Goal: Task Accomplishment & Management: Manage account settings

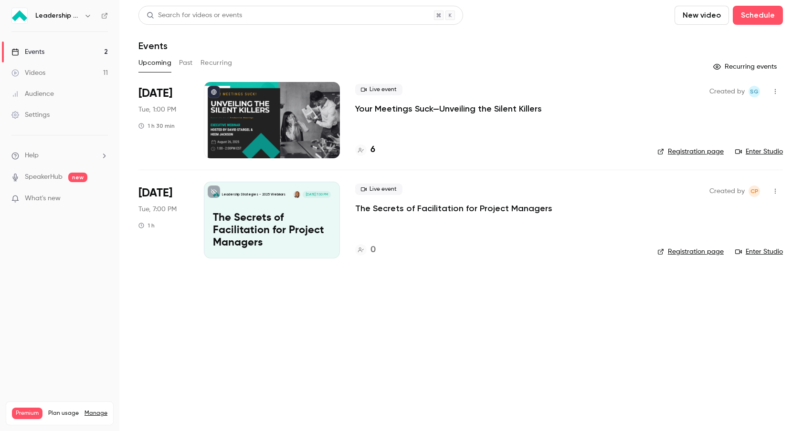
click at [427, 108] on p "Your Meetings Suck—Unveiling the Silent Killers" at bounding box center [448, 108] width 187 height 11
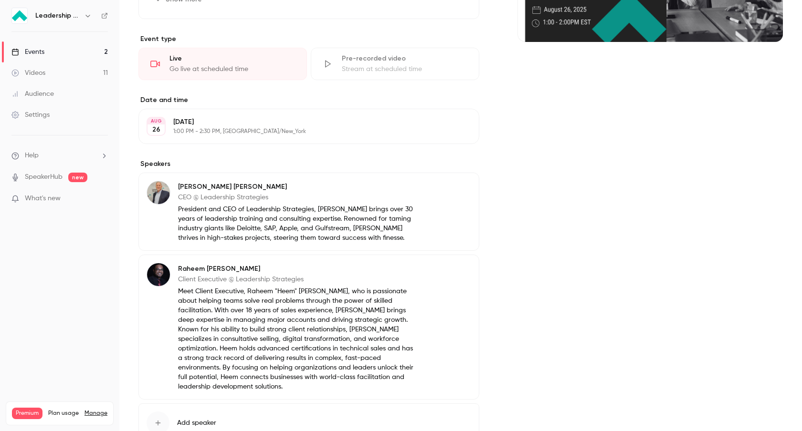
scroll to position [197, 0]
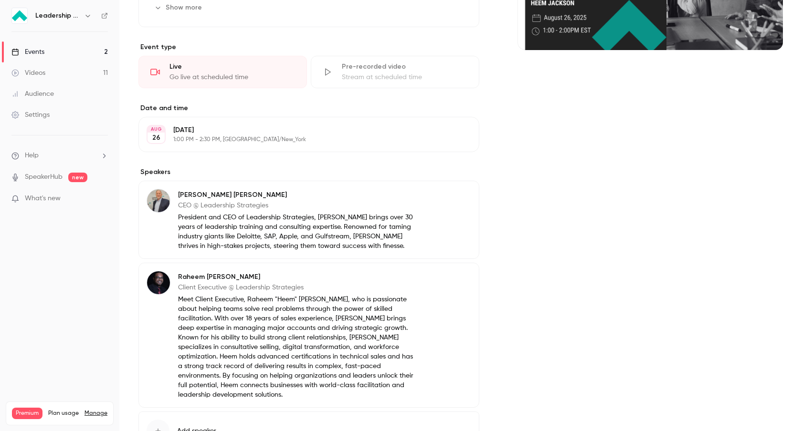
click at [461, 134] on button "Edit" at bounding box center [453, 134] width 35 height 15
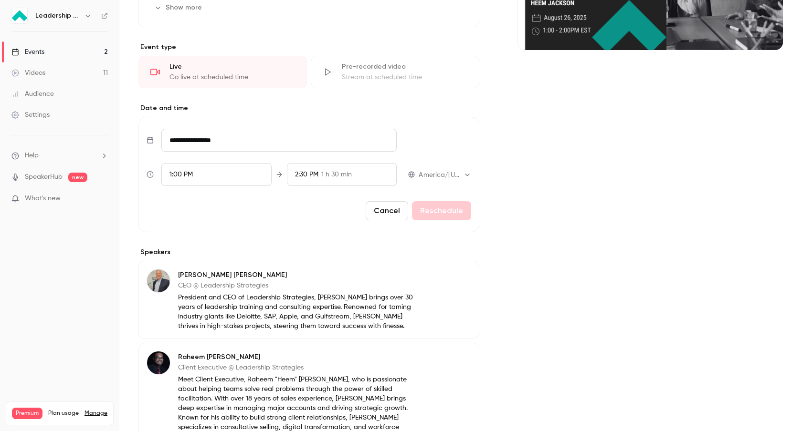
click at [333, 179] on span "1 h 30 min" at bounding box center [336, 175] width 31 height 10
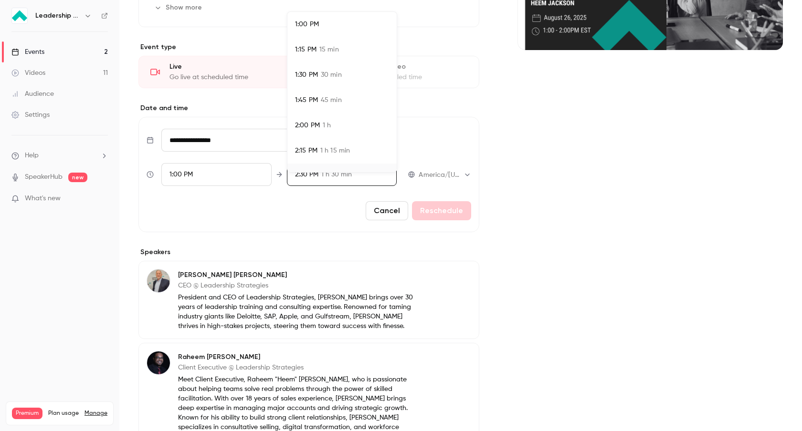
scroll to position [17, 0]
click at [341, 114] on li "2:00 PM 1 h" at bounding box center [341, 108] width 109 height 25
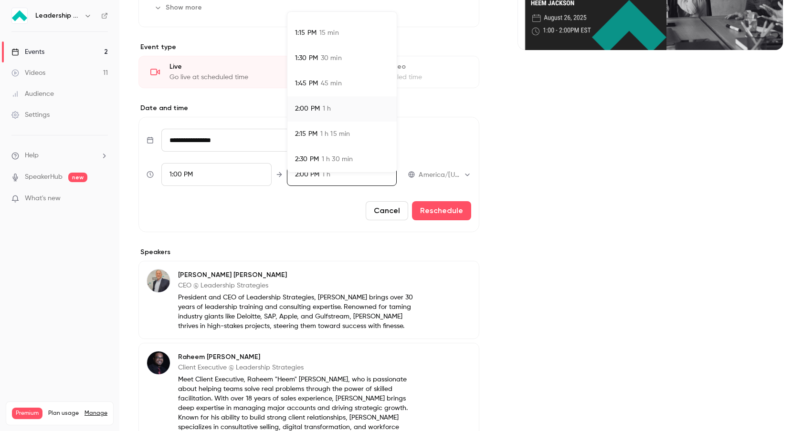
click at [440, 212] on div at bounding box center [401, 215] width 802 height 431
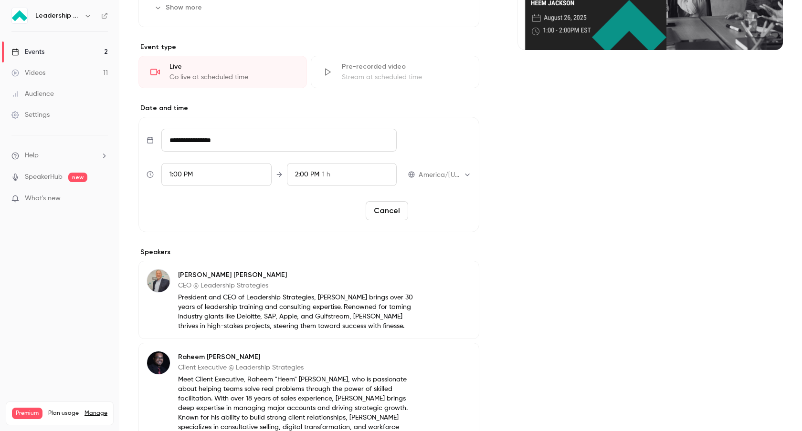
click at [453, 208] on button "Reschedule" at bounding box center [441, 210] width 59 height 19
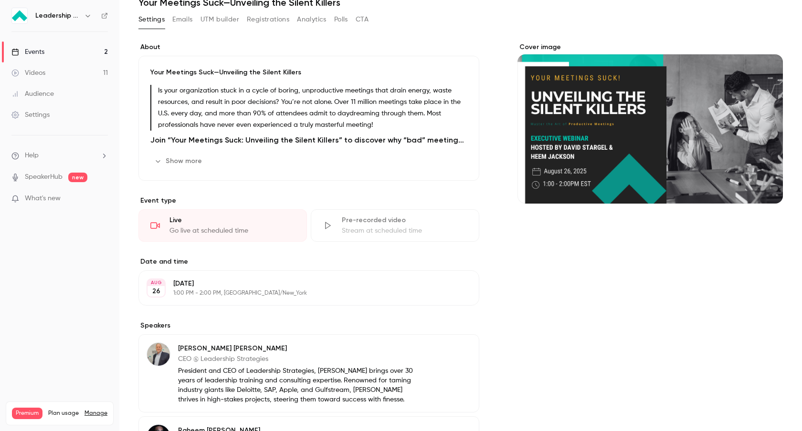
scroll to position [0, 0]
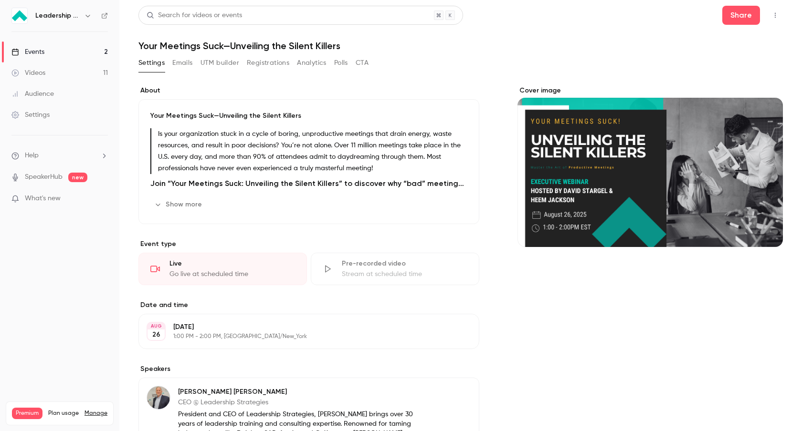
click at [50, 57] on link "Events 2" at bounding box center [59, 52] width 119 height 21
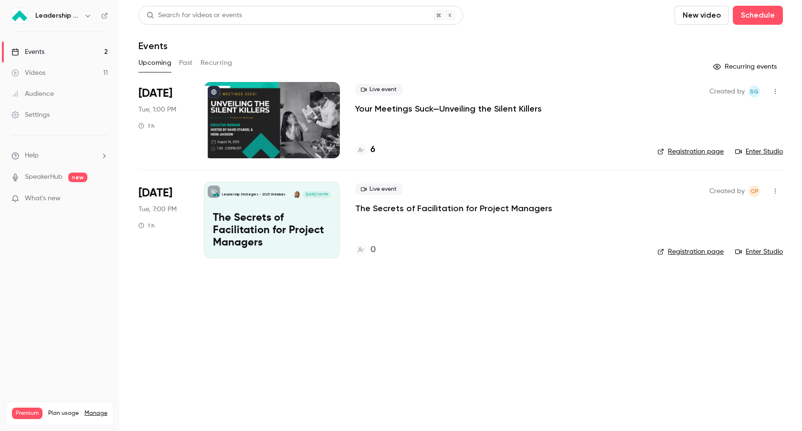
click at [471, 125] on div "Live event Your Meetings Suck—Unveiling the Silent Killers 6" at bounding box center [498, 120] width 287 height 76
click at [463, 108] on p "Your Meetings Suck—Unveiling the Silent Killers" at bounding box center [448, 108] width 187 height 11
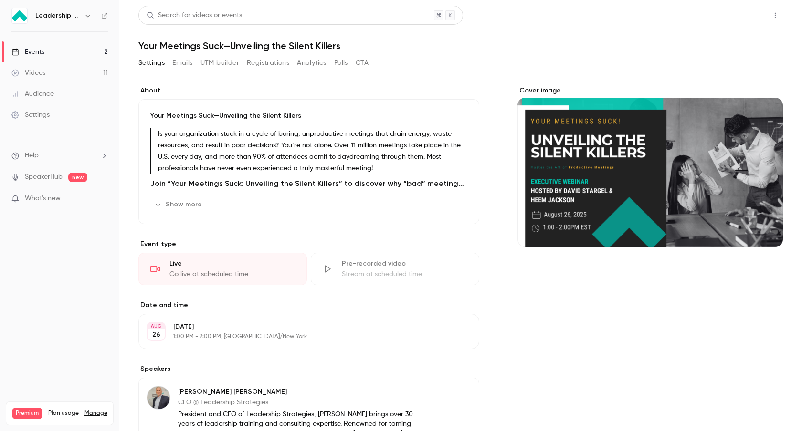
click at [733, 15] on button "Share" at bounding box center [741, 15] width 38 height 19
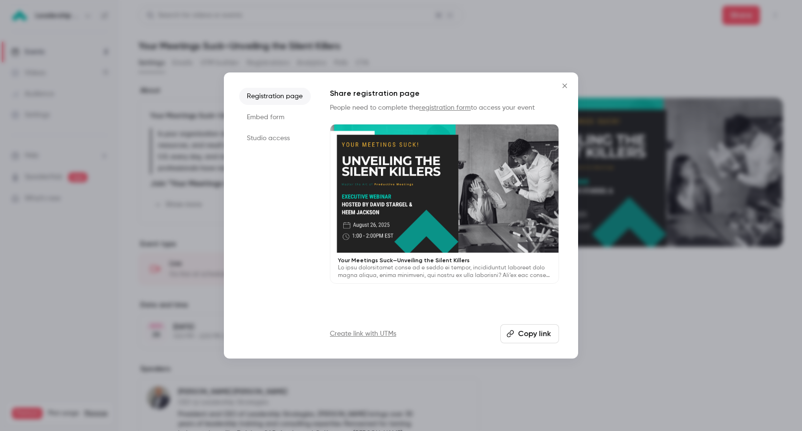
click at [542, 335] on button "Copy link" at bounding box center [529, 333] width 59 height 19
click at [562, 87] on icon "Close" at bounding box center [564, 86] width 4 height 4
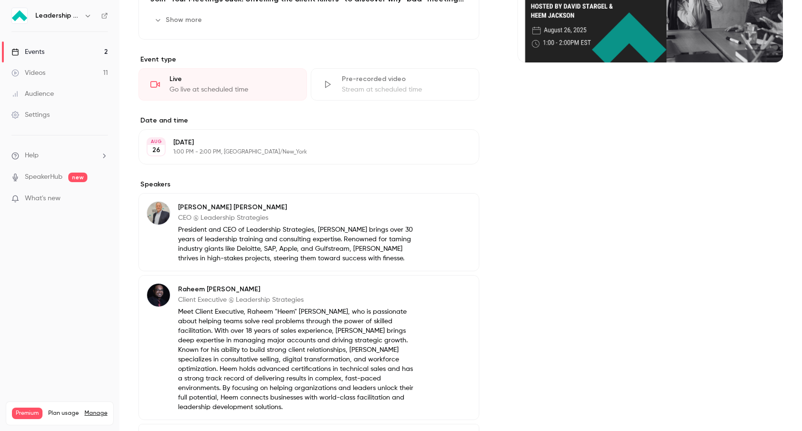
scroll to position [266, 0]
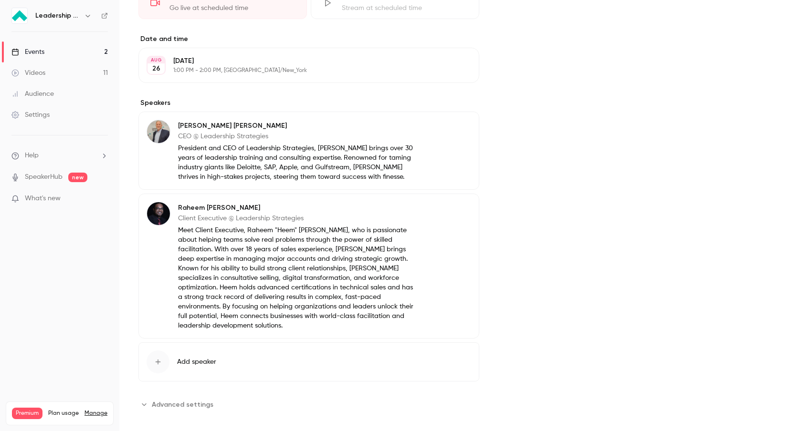
click at [174, 400] on span "Advanced settings" at bounding box center [183, 405] width 62 height 10
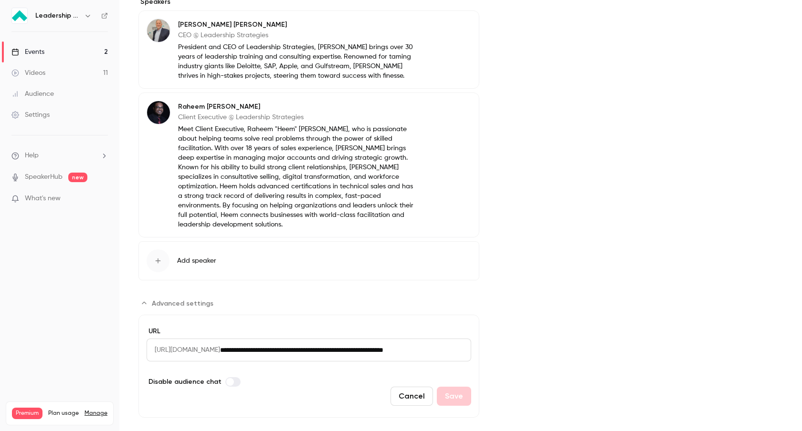
scroll to position [373, 0]
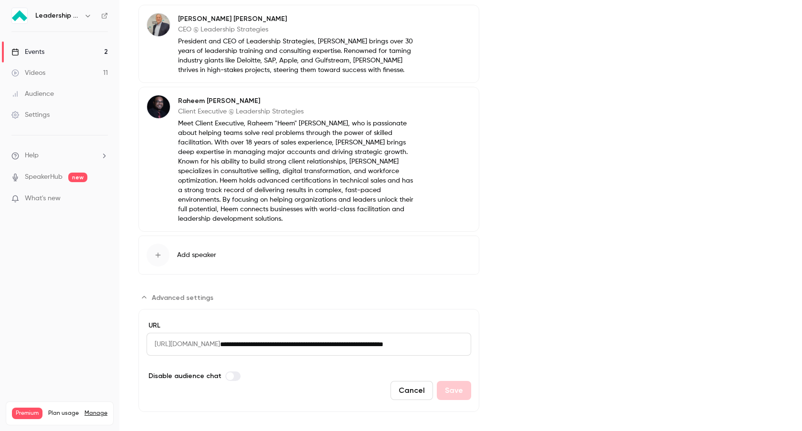
click at [325, 333] on input "**********" at bounding box center [345, 344] width 251 height 23
click at [366, 342] on input "**********" at bounding box center [345, 344] width 251 height 23
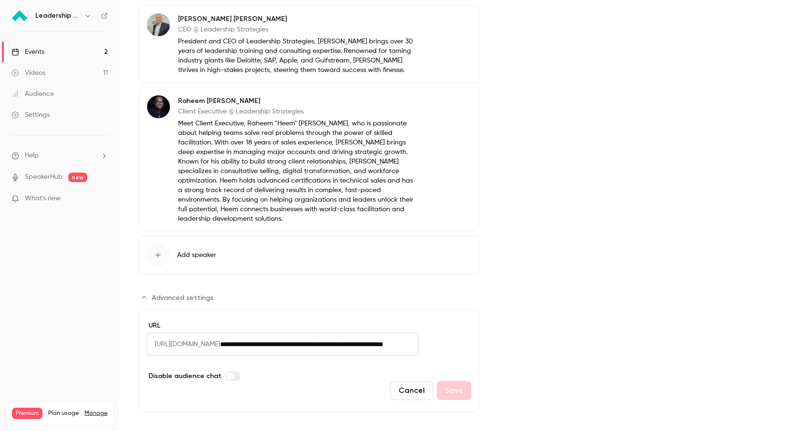
drag, startPoint x: 335, startPoint y: 335, endPoint x: 510, endPoint y: 342, distance: 175.3
click at [510, 342] on div "About Your Meetings Suck—Unveiling the Silent Killers Is your organization stuc…" at bounding box center [460, 63] width 644 height 700
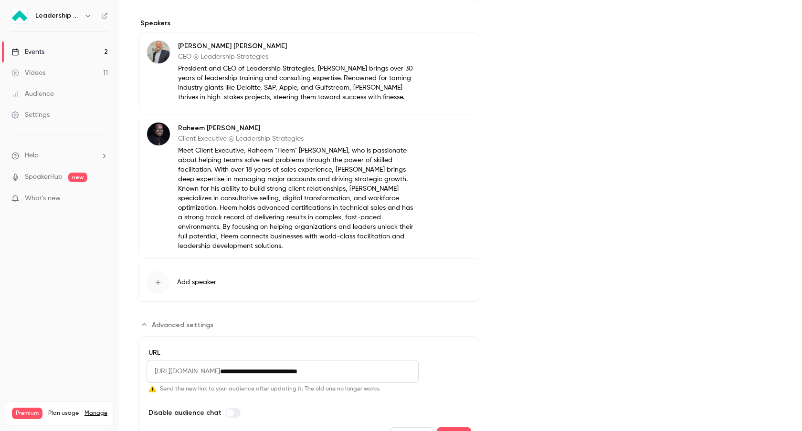
scroll to position [392, 0]
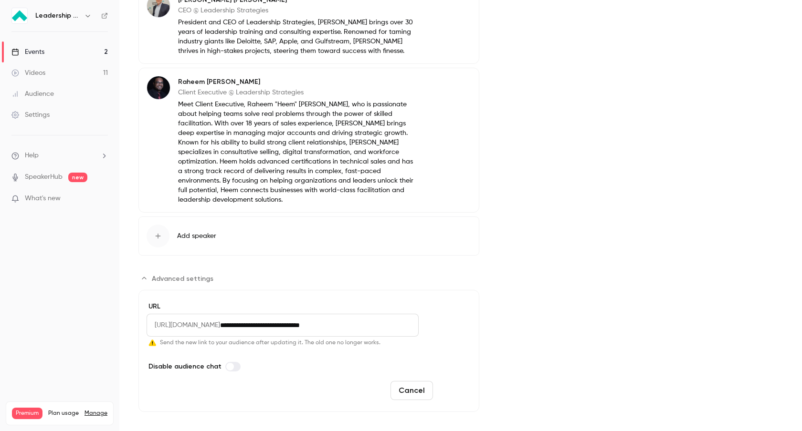
type input "**********"
click at [463, 385] on button "Save" at bounding box center [454, 390] width 34 height 19
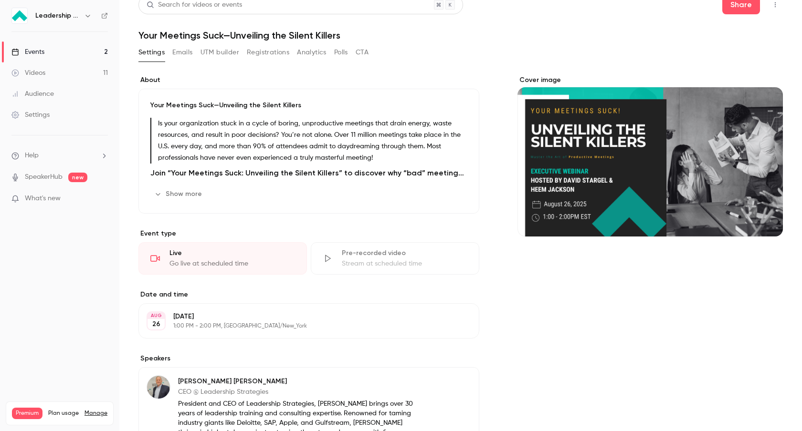
scroll to position [0, 0]
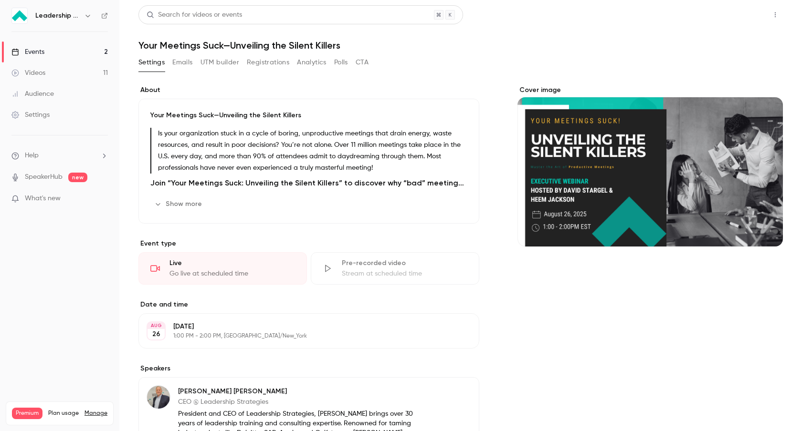
click at [739, 17] on button "Share" at bounding box center [741, 14] width 38 height 19
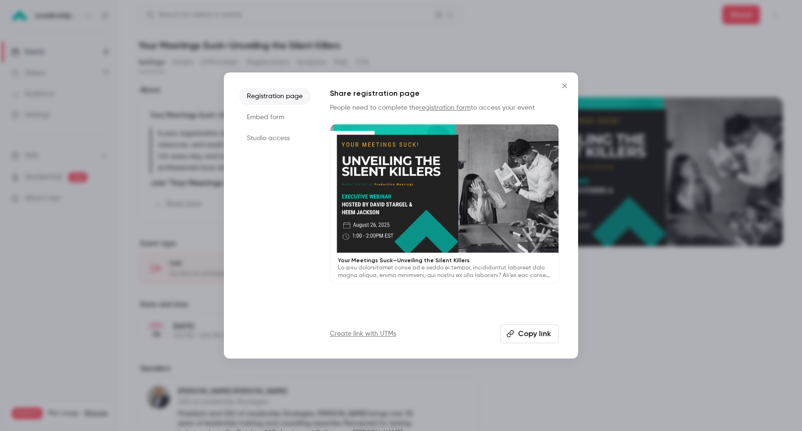
click at [528, 341] on button "Copy link" at bounding box center [529, 333] width 59 height 19
click at [559, 85] on icon "Close" at bounding box center [564, 86] width 11 height 8
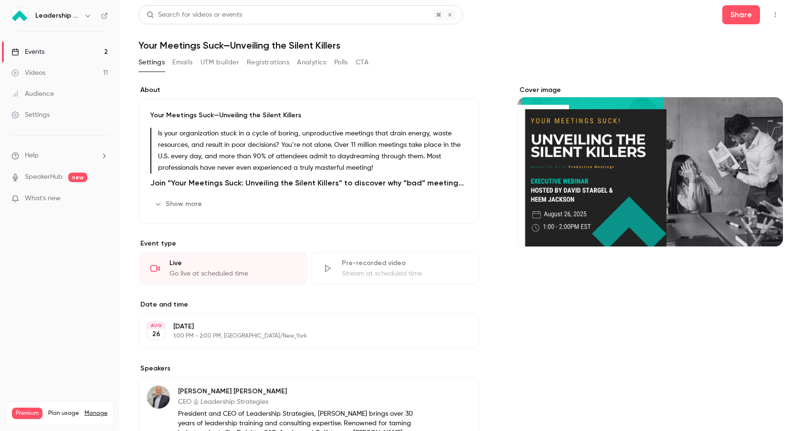
click at [371, 173] on p "Is your organization stuck in a cycle of boring, unproductive meetings that dra…" at bounding box center [312, 151] width 309 height 46
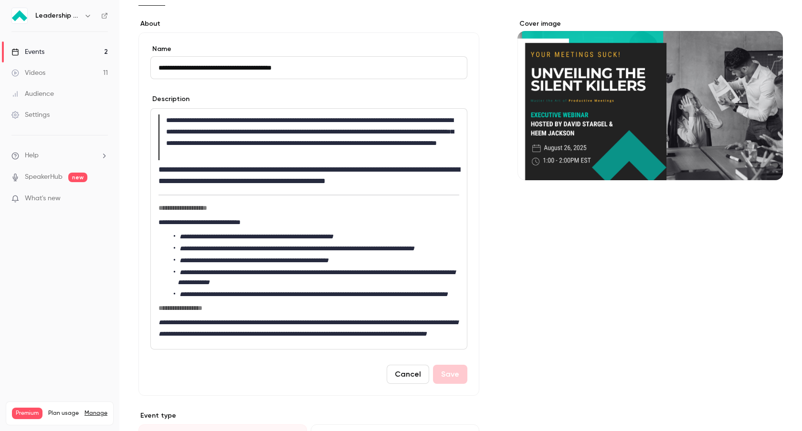
scroll to position [71, 0]
